Goal: Entertainment & Leisure: Consume media (video, audio)

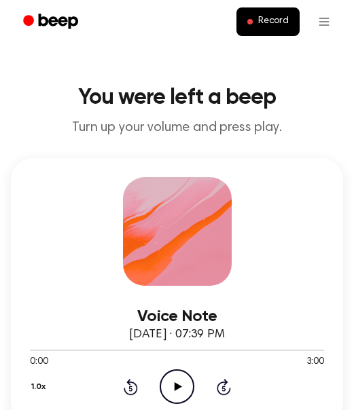
scroll to position [55, 0]
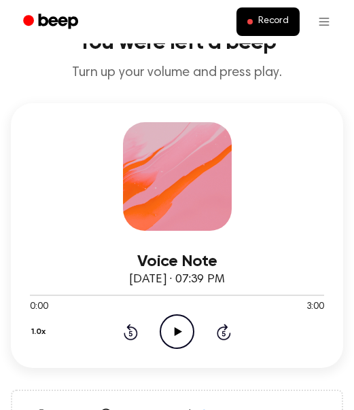
click at [170, 332] on icon "Play Audio" at bounding box center [177, 331] width 35 height 35
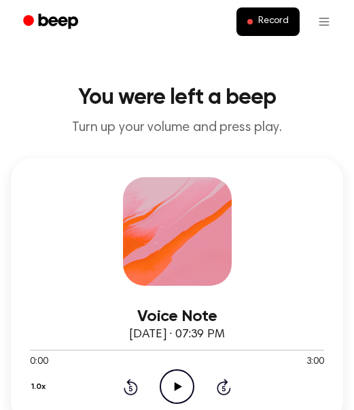
click at [230, 390] on icon at bounding box center [224, 387] width 14 height 16
click at [229, 390] on icon at bounding box center [224, 387] width 14 height 16
click at [231, 393] on div "1.0x Rewind 5 seconds Play Audio Skip 5 seconds" at bounding box center [177, 386] width 294 height 35
click at [230, 390] on icon at bounding box center [224, 387] width 14 height 16
click at [229, 391] on icon at bounding box center [224, 387] width 14 height 16
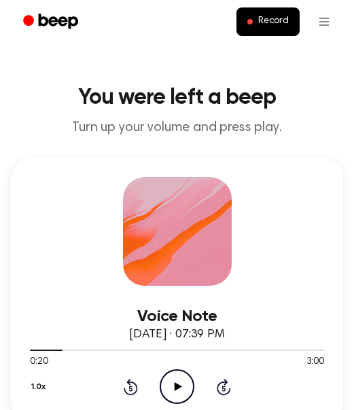
click at [229, 390] on icon at bounding box center [224, 387] width 14 height 16
click at [229, 388] on icon at bounding box center [224, 387] width 14 height 16
click at [224, 389] on icon "Skip 5 seconds" at bounding box center [223, 387] width 15 height 18
click at [223, 388] on icon at bounding box center [223, 388] width 3 height 5
click at [231, 384] on div "1.0x Rewind 5 seconds Play Audio Skip 5 seconds" at bounding box center [177, 386] width 294 height 35
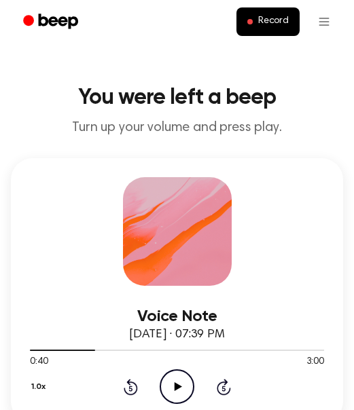
click at [279, 349] on div at bounding box center [177, 349] width 294 height 11
click at [224, 386] on icon "Skip 5 seconds" at bounding box center [223, 387] width 15 height 18
click at [223, 388] on icon at bounding box center [223, 388] width 3 height 5
click at [230, 391] on icon at bounding box center [224, 387] width 14 height 16
click at [223, 388] on icon at bounding box center [223, 388] width 3 height 5
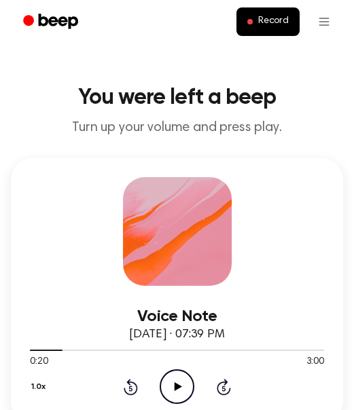
click at [177, 385] on icon at bounding box center [177, 386] width 7 height 9
click at [227, 394] on icon at bounding box center [224, 387] width 14 height 16
click at [229, 392] on icon at bounding box center [224, 387] width 14 height 16
click at [223, 388] on icon at bounding box center [223, 388] width 3 height 5
click at [229, 390] on icon at bounding box center [224, 387] width 14 height 16
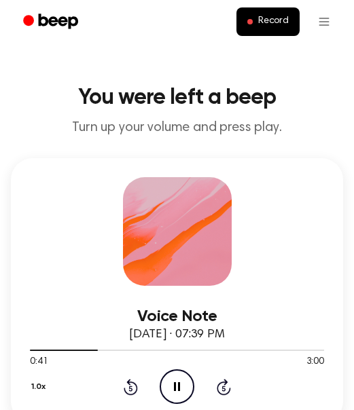
click at [231, 392] on div "1.0x Rewind 5 seconds Pause Audio Skip 5 seconds" at bounding box center [177, 386] width 294 height 35
click at [229, 392] on icon at bounding box center [224, 387] width 14 height 16
click at [229, 392] on icon "Skip 5 seconds" at bounding box center [223, 387] width 15 height 18
click at [223, 388] on icon at bounding box center [223, 388] width 3 height 5
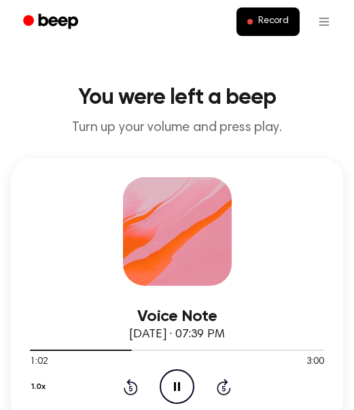
click at [231, 388] on div "1.0x Rewind 5 seconds Pause Audio Skip 5 seconds" at bounding box center [177, 386] width 294 height 35
click at [229, 390] on icon at bounding box center [224, 387] width 14 height 16
click at [231, 391] on div "1.0x Rewind 5 seconds Pause Audio Skip 5 seconds" at bounding box center [177, 386] width 294 height 35
click at [229, 391] on icon at bounding box center [224, 387] width 14 height 16
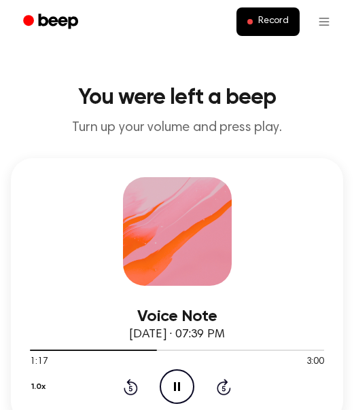
click at [223, 388] on icon at bounding box center [223, 388] width 3 height 5
click at [223, 390] on icon at bounding box center [223, 388] width 3 height 5
click at [225, 390] on icon at bounding box center [223, 388] width 3 height 5
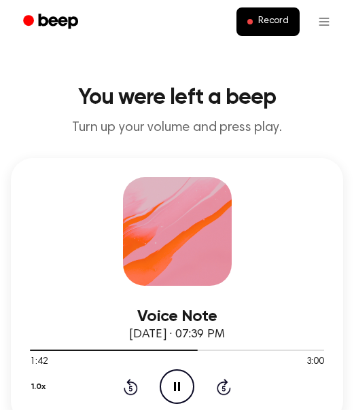
click at [223, 388] on icon at bounding box center [223, 388] width 3 height 5
click at [223, 391] on icon "Skip 5 seconds" at bounding box center [223, 387] width 15 height 18
click at [224, 391] on icon "Skip 5 seconds" at bounding box center [223, 387] width 15 height 18
click at [223, 388] on icon at bounding box center [223, 388] width 3 height 5
click at [229, 388] on icon at bounding box center [224, 387] width 14 height 16
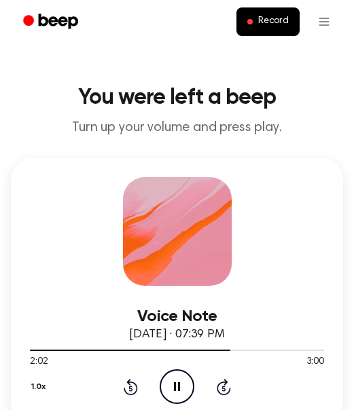
click at [223, 388] on icon at bounding box center [223, 388] width 3 height 5
click at [230, 389] on icon at bounding box center [224, 387] width 14 height 16
click at [223, 388] on icon at bounding box center [223, 388] width 3 height 5
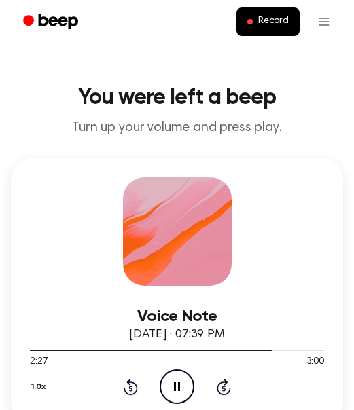
click at [230, 390] on icon at bounding box center [224, 387] width 14 height 16
click at [230, 389] on icon at bounding box center [224, 387] width 14 height 16
click at [225, 391] on icon "Skip 5 seconds" at bounding box center [223, 387] width 15 height 18
click at [225, 386] on icon "Skip 5 seconds" at bounding box center [223, 387] width 15 height 18
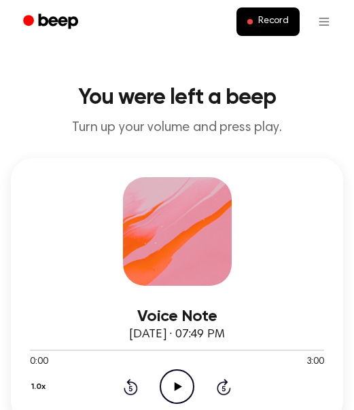
click at [179, 390] on icon "Play Audio" at bounding box center [177, 386] width 35 height 35
click at [231, 394] on div "1.0x Rewind 5 seconds Pause Audio Skip 5 seconds" at bounding box center [177, 386] width 294 height 35
click at [223, 388] on icon at bounding box center [223, 388] width 3 height 5
click at [229, 390] on icon at bounding box center [224, 387] width 14 height 16
click at [230, 385] on icon "Skip 5 seconds" at bounding box center [223, 387] width 15 height 18
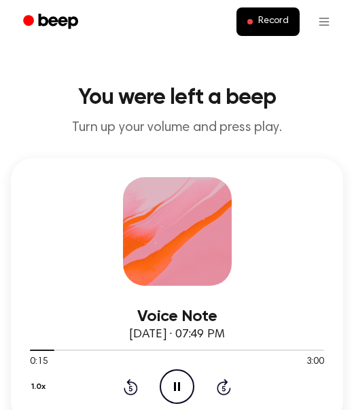
click at [229, 383] on icon "Skip 5 seconds" at bounding box center [223, 387] width 15 height 18
click at [230, 386] on icon "Skip 5 seconds" at bounding box center [223, 387] width 15 height 18
click at [229, 385] on icon "Skip 5 seconds" at bounding box center [223, 387] width 15 height 18
click at [227, 384] on icon "Skip 5 seconds" at bounding box center [223, 387] width 15 height 18
click at [225, 388] on icon at bounding box center [223, 388] width 3 height 5
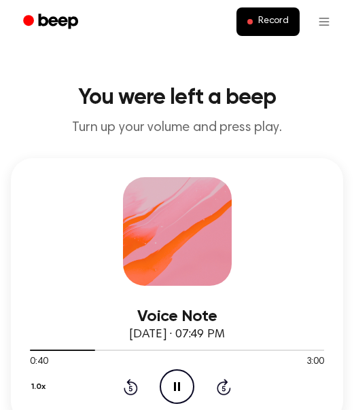
click at [223, 389] on icon "Skip 5 seconds" at bounding box center [223, 387] width 15 height 18
click at [223, 388] on icon at bounding box center [223, 388] width 3 height 5
click at [221, 389] on icon "Skip 5 seconds" at bounding box center [223, 387] width 15 height 18
click at [223, 388] on icon at bounding box center [223, 388] width 3 height 5
click at [222, 388] on icon at bounding box center [223, 388] width 3 height 5
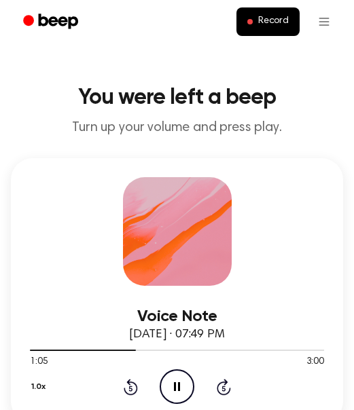
click at [224, 385] on icon at bounding box center [224, 387] width 14 height 16
click at [222, 386] on icon "Skip 5 seconds" at bounding box center [223, 387] width 15 height 18
click at [222, 384] on icon "Skip 5 seconds" at bounding box center [223, 387] width 15 height 18
click at [222, 381] on icon at bounding box center [224, 387] width 14 height 16
click at [220, 379] on icon "Skip 5 seconds" at bounding box center [223, 387] width 15 height 18
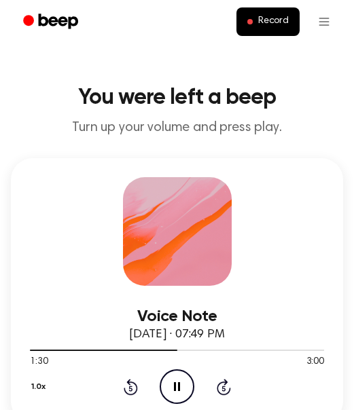
click at [223, 388] on icon at bounding box center [223, 388] width 3 height 5
click at [222, 387] on icon "Skip 5 seconds" at bounding box center [223, 387] width 15 height 18
click at [223, 389] on icon "Skip 5 seconds" at bounding box center [223, 387] width 15 height 18
click at [222, 390] on icon "Skip 5 seconds" at bounding box center [223, 387] width 15 height 18
click at [223, 389] on icon "Skip 5 seconds" at bounding box center [223, 387] width 15 height 18
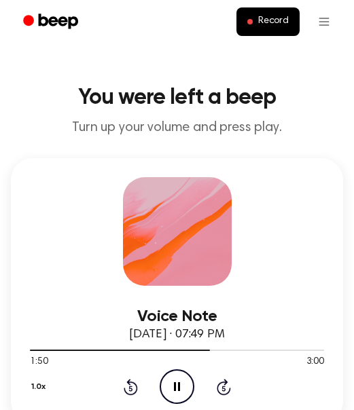
click at [223, 388] on icon at bounding box center [223, 388] width 3 height 5
click at [223, 389] on icon "Skip 5 seconds" at bounding box center [223, 387] width 15 height 18
click at [223, 388] on icon at bounding box center [223, 388] width 3 height 5
click at [223, 391] on icon "Skip 5 seconds" at bounding box center [223, 387] width 15 height 18
click at [223, 390] on icon at bounding box center [223, 388] width 3 height 5
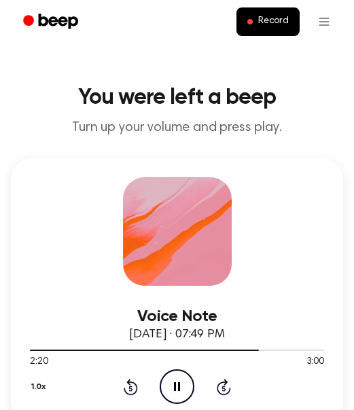
click at [225, 391] on icon "Skip 5 seconds" at bounding box center [223, 387] width 15 height 18
click at [231, 392] on div "1.0x Rewind 5 seconds Pause Audio Skip 5 seconds" at bounding box center [177, 386] width 294 height 35
click at [223, 388] on icon at bounding box center [223, 388] width 3 height 5
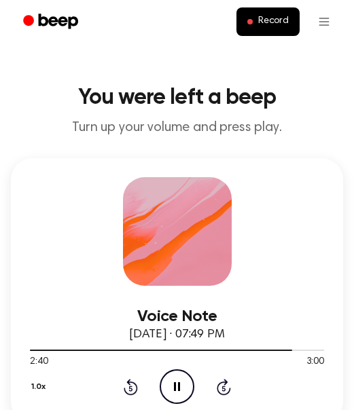
click at [223, 388] on icon at bounding box center [223, 388] width 3 height 5
click at [229, 389] on icon at bounding box center [224, 387] width 14 height 16
click at [231, 383] on div "1.0x Rewind 5 seconds Pause Audio Skip 5 seconds" at bounding box center [177, 386] width 294 height 35
click at [229, 386] on icon "Skip 5 seconds" at bounding box center [223, 387] width 15 height 18
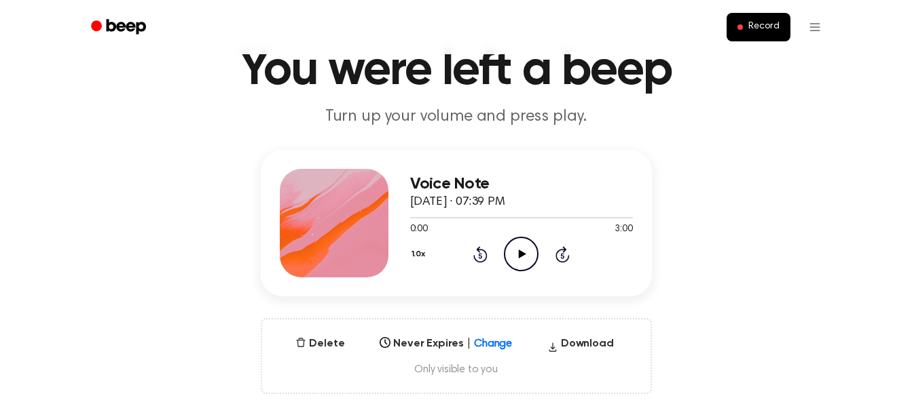
scroll to position [64, 0]
